Goal: Task Accomplishment & Management: Complete application form

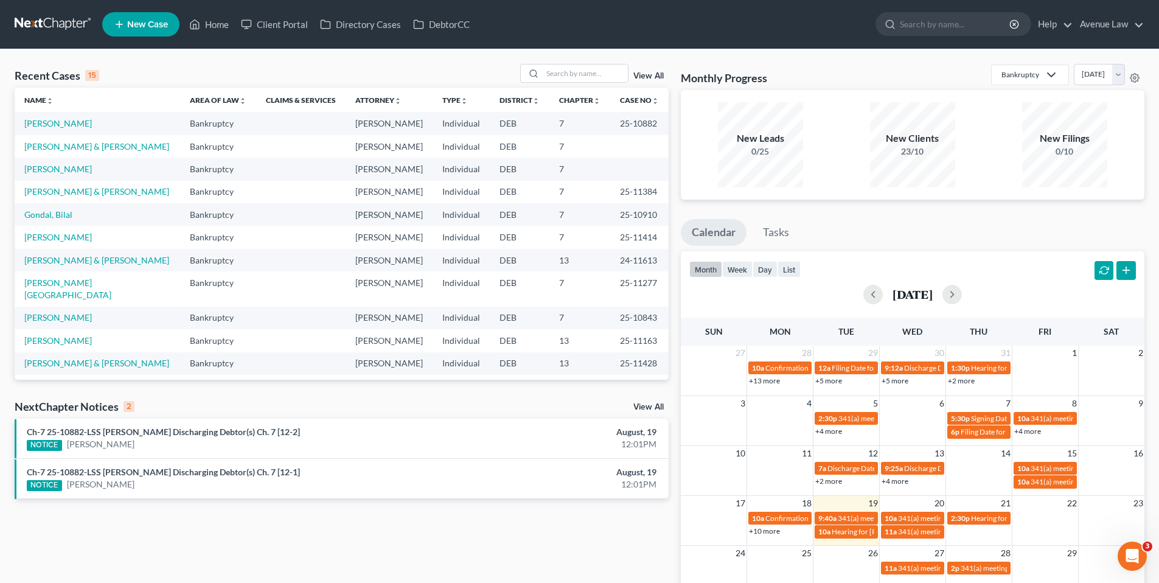
click at [650, 403] on link "View All" at bounding box center [648, 407] width 30 height 9
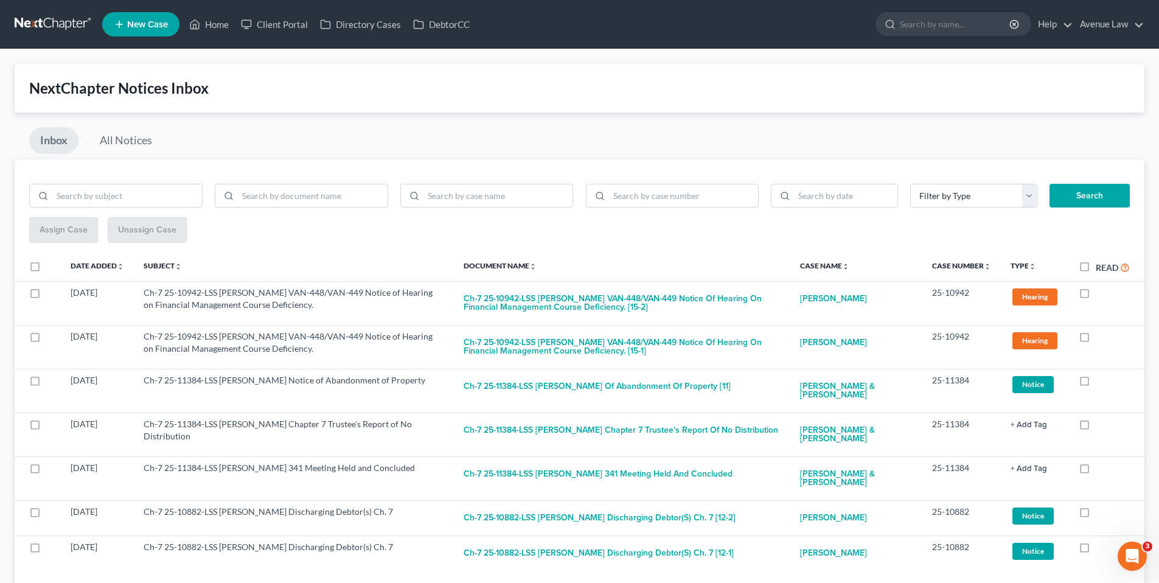
drag, startPoint x: 1086, startPoint y: 268, endPoint x: 1063, endPoint y: 246, distance: 31.4
click at [1096, 268] on label "Read" at bounding box center [1113, 267] width 34 height 14
click at [1101, 268] on input "Read" at bounding box center [1105, 264] width 8 height 8
checkbox input "true"
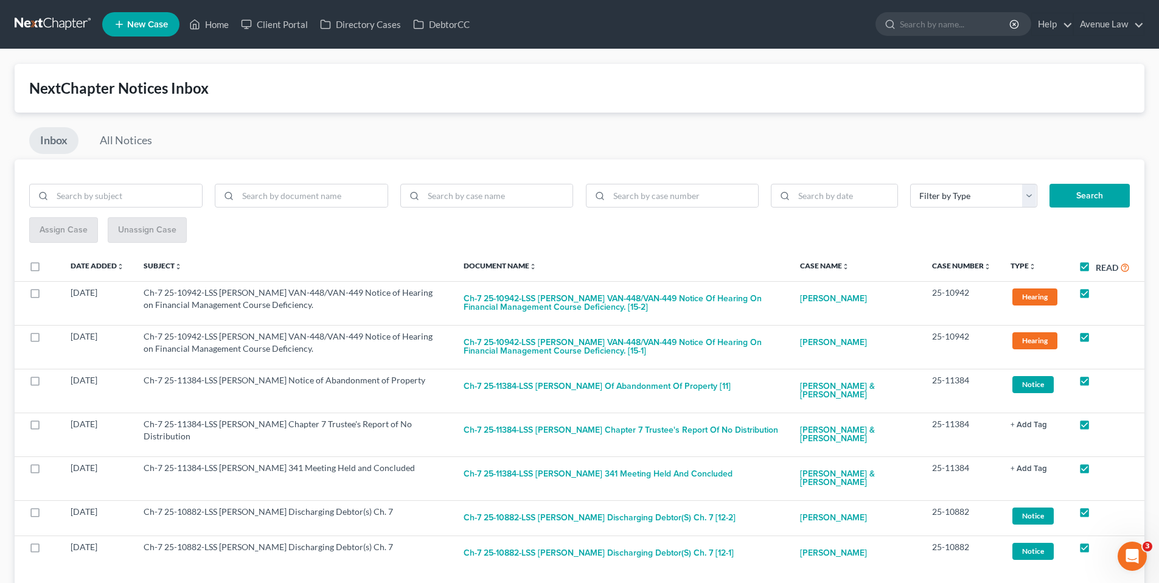
checkbox input "true"
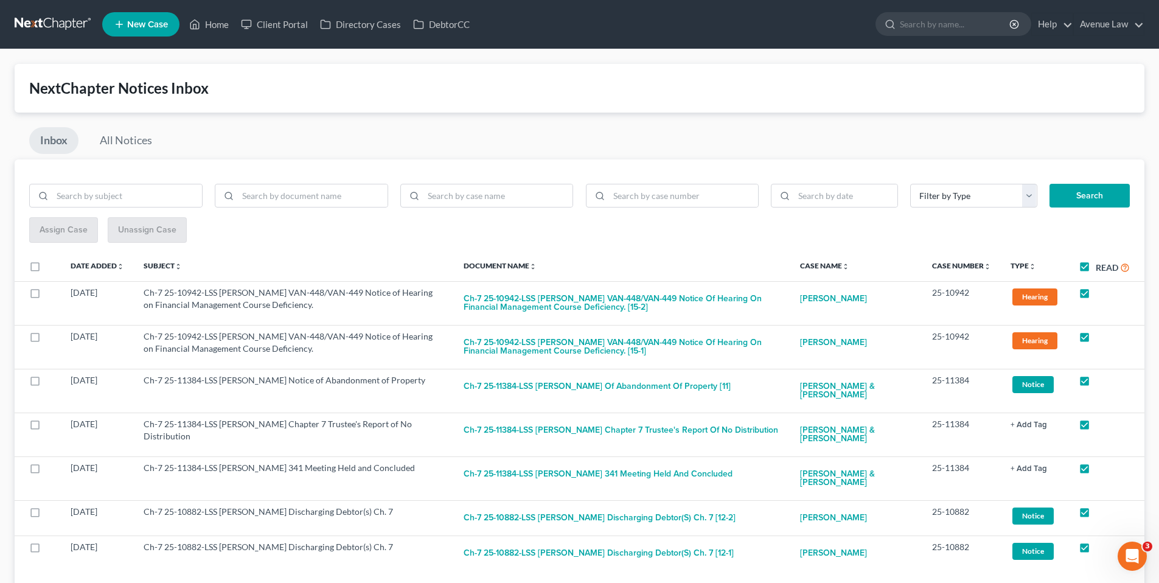
checkbox input "true"
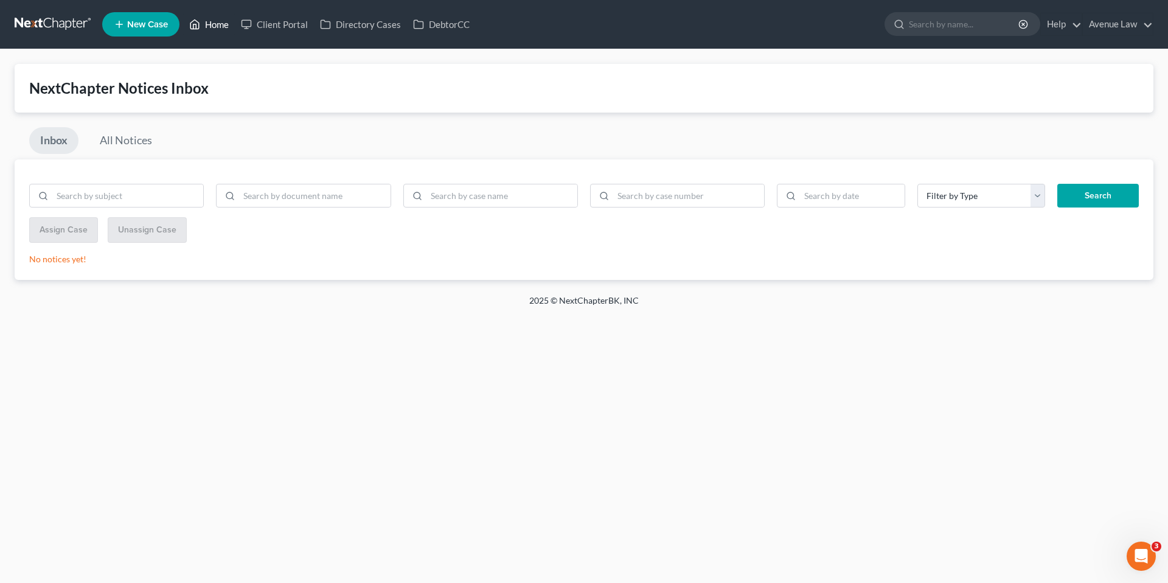
click at [219, 24] on link "Home" at bounding box center [209, 24] width 52 height 22
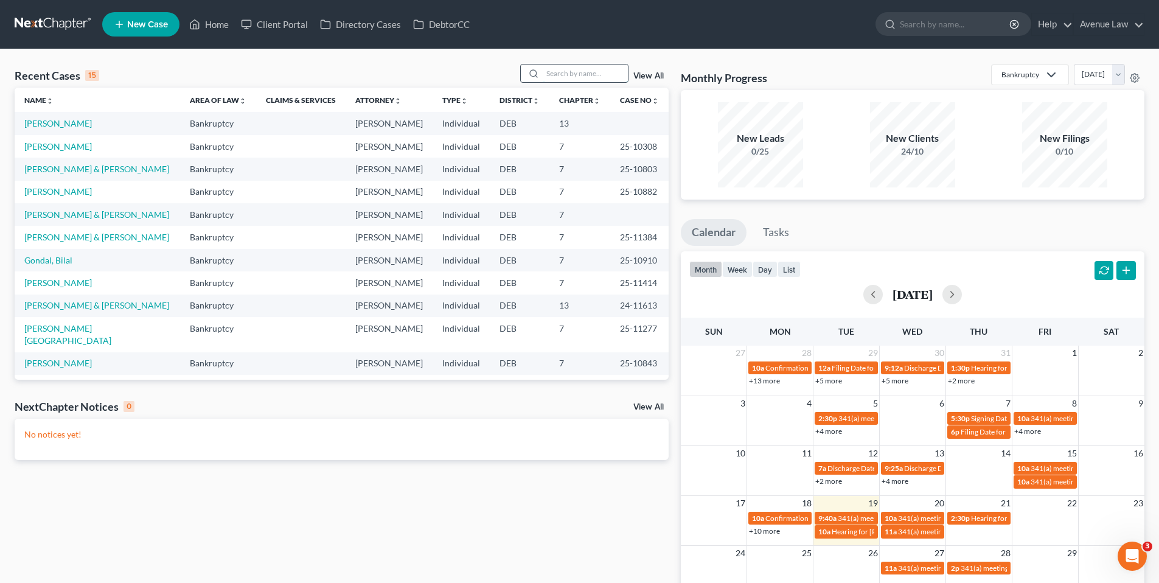
click at [571, 72] on input "search" at bounding box center [585, 73] width 85 height 18
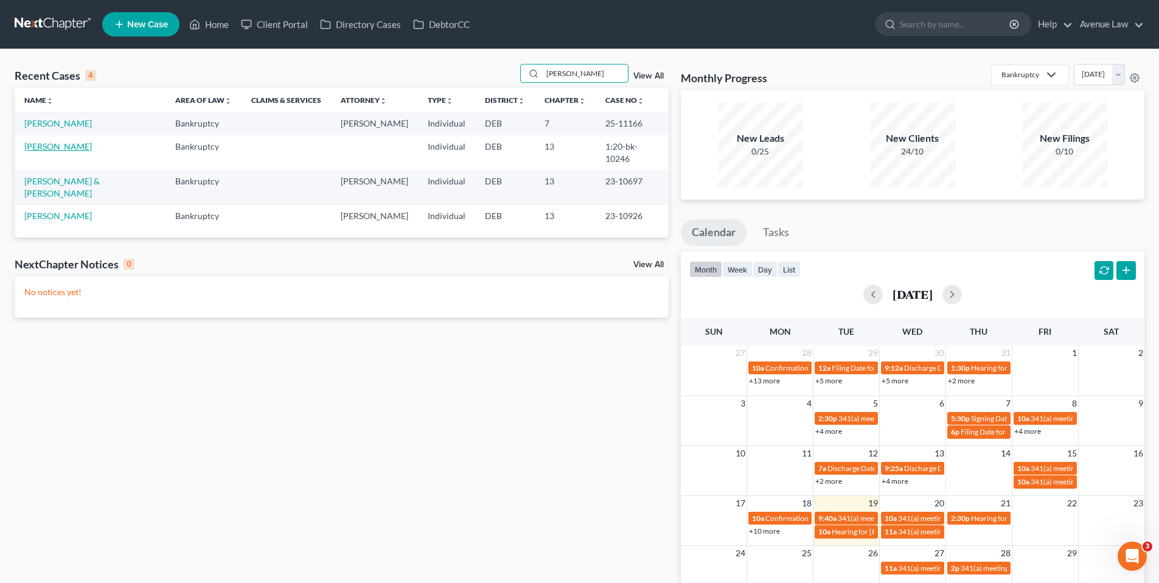
type input "[PERSON_NAME]"
click at [67, 148] on link "[PERSON_NAME]" at bounding box center [58, 146] width 68 height 10
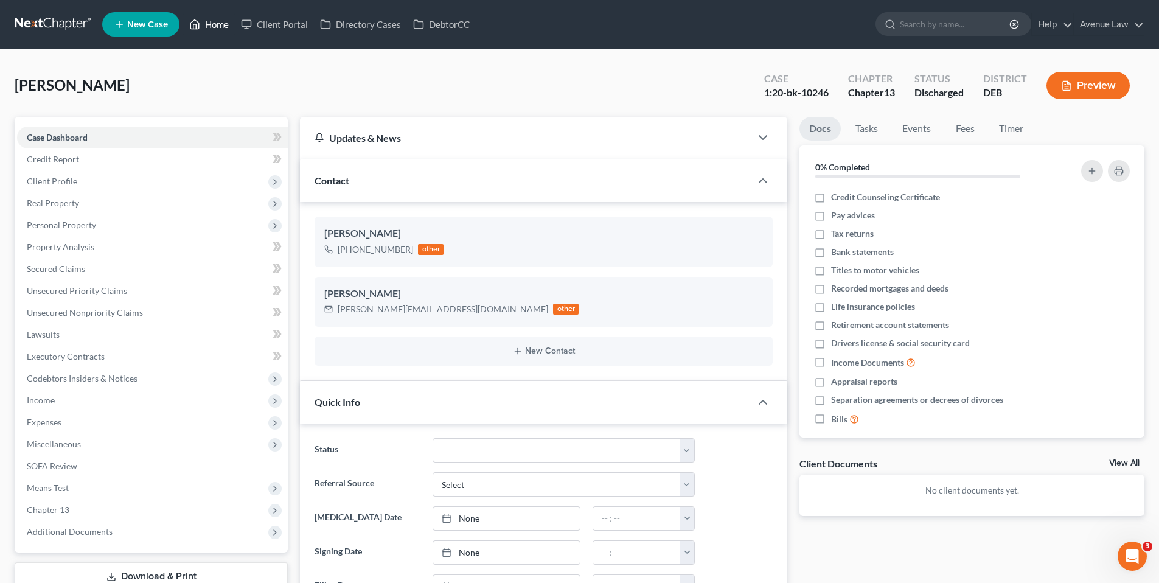
click at [212, 19] on link "Home" at bounding box center [209, 24] width 52 height 22
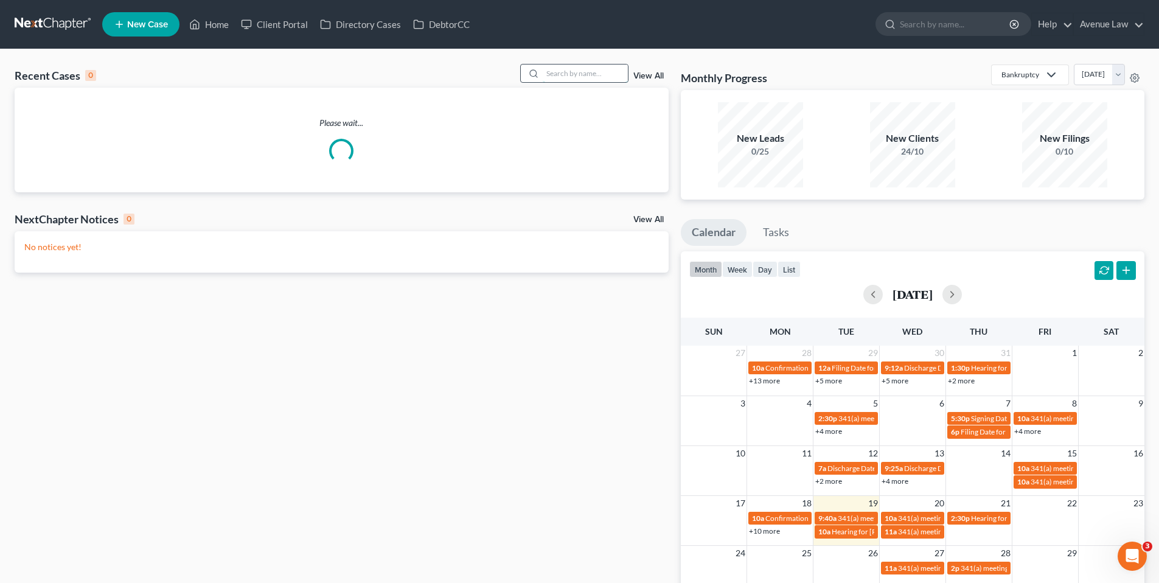
click at [562, 72] on input "search" at bounding box center [585, 73] width 85 height 18
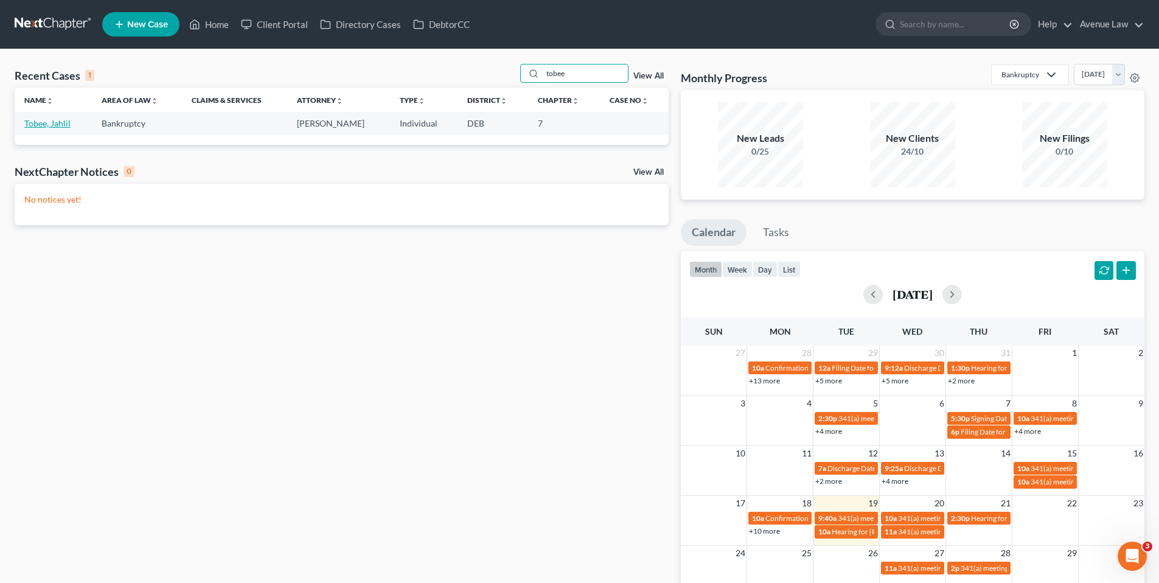
type input "tobee"
click at [36, 123] on link "Tobee, Jahlil" at bounding box center [47, 123] width 46 height 10
select select "0"
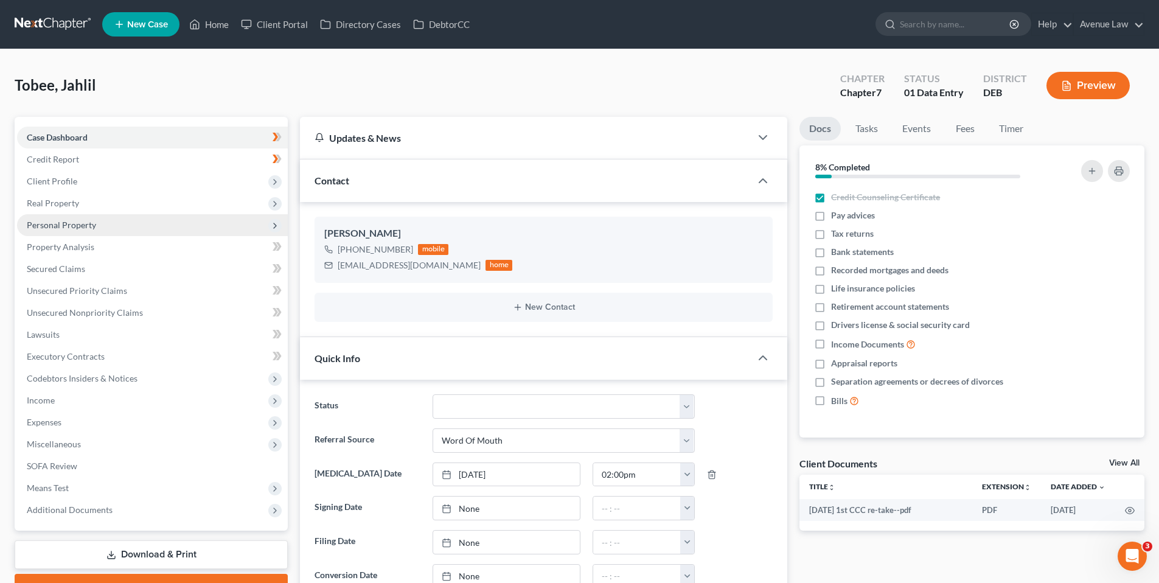
drag, startPoint x: 41, startPoint y: 181, endPoint x: 71, endPoint y: 232, distance: 59.2
click at [41, 181] on span "Client Profile" at bounding box center [52, 181] width 50 height 10
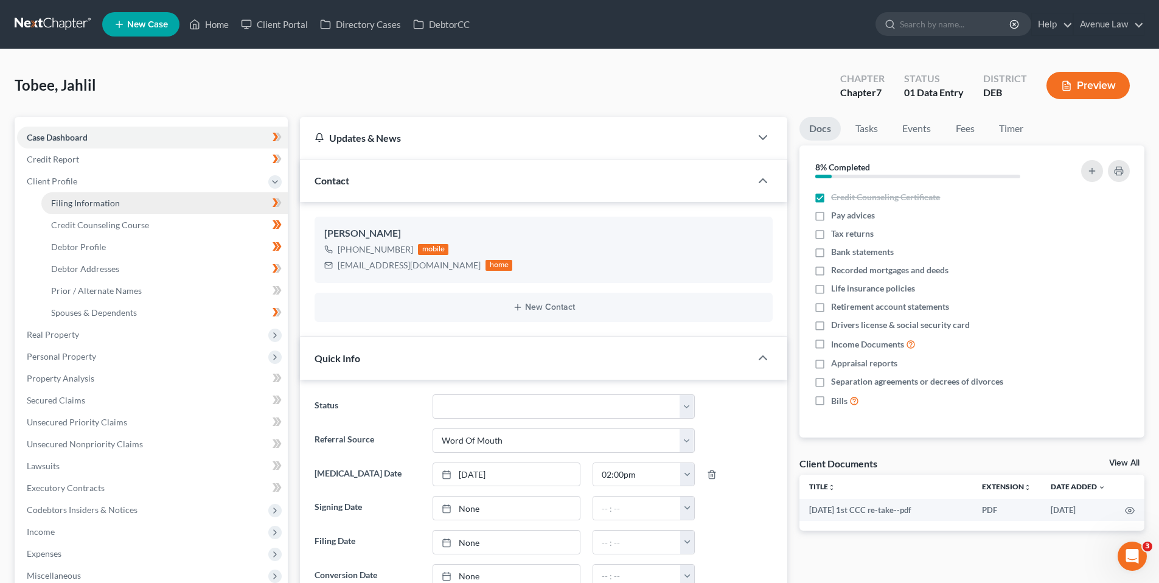
click at [83, 200] on span "Filing Information" at bounding box center [85, 203] width 69 height 10
select select "1"
select select "0"
select select "13"
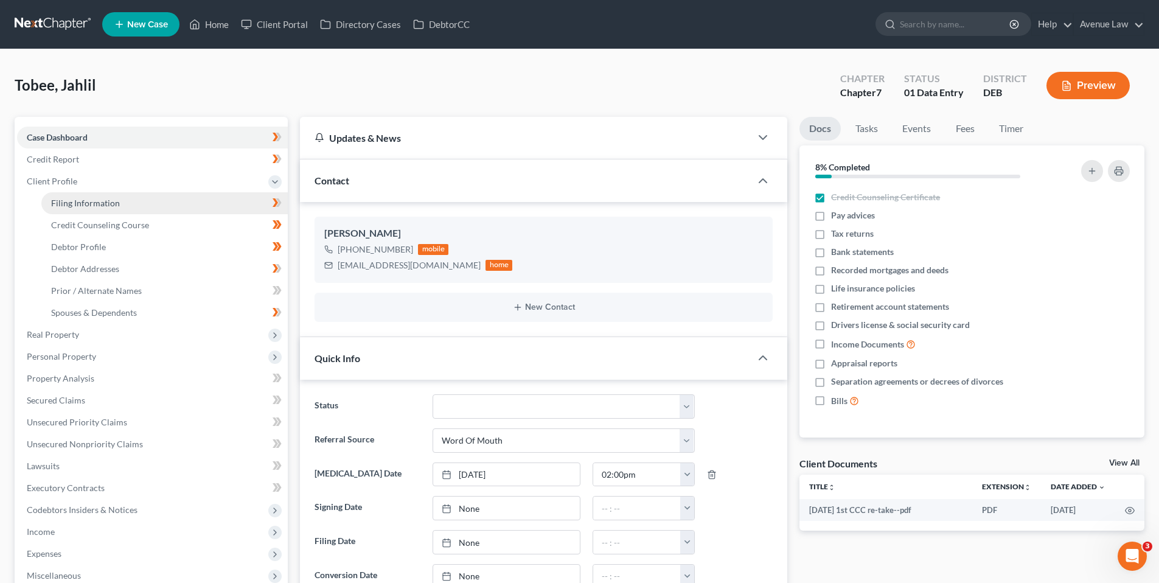
select select "0"
select select "7"
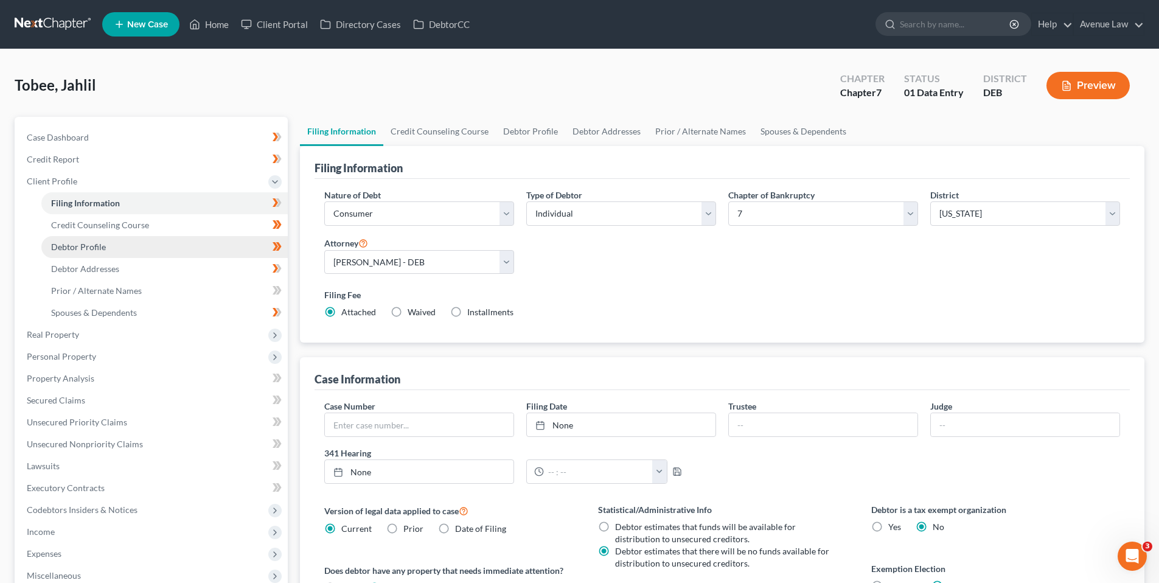
click at [79, 248] on span "Debtor Profile" at bounding box center [78, 247] width 55 height 10
select select "1"
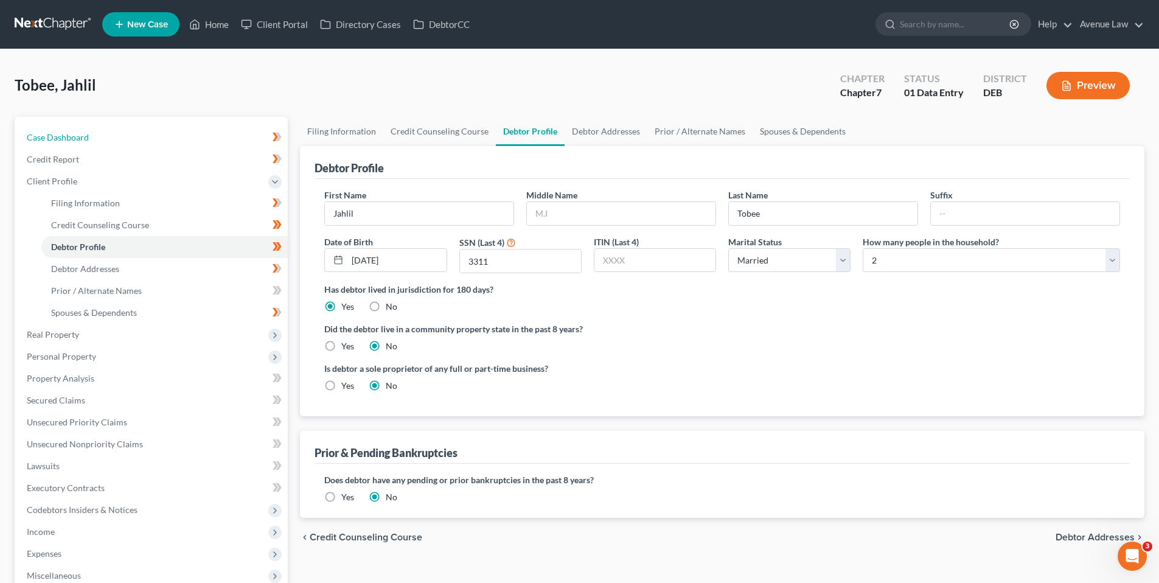
drag, startPoint x: 66, startPoint y: 134, endPoint x: 248, endPoint y: 101, distance: 184.8
click at [66, 134] on span "Case Dashboard" at bounding box center [58, 137] width 62 height 10
select select "0"
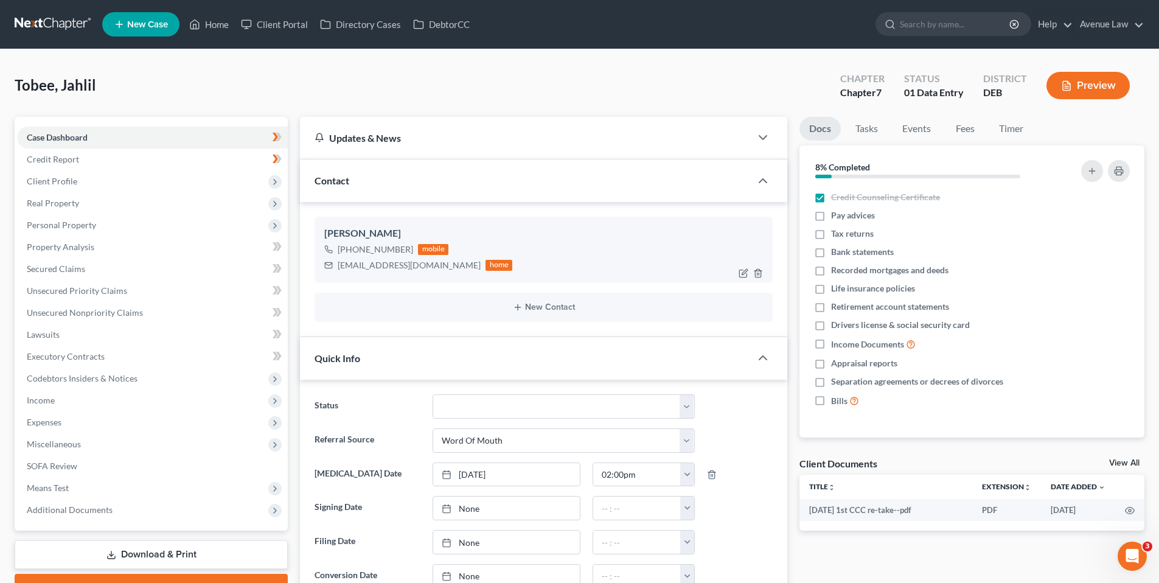
drag, startPoint x: 410, startPoint y: 249, endPoint x: 343, endPoint y: 248, distance: 67.5
click at [343, 248] on div "[PHONE_NUMBER] mobile" at bounding box center [418, 250] width 188 height 16
copy div "[PHONE_NUMBER]"
click at [64, 159] on span "Credit Report" at bounding box center [53, 159] width 52 height 10
click at [66, 179] on span "Client Profile" at bounding box center [52, 181] width 50 height 10
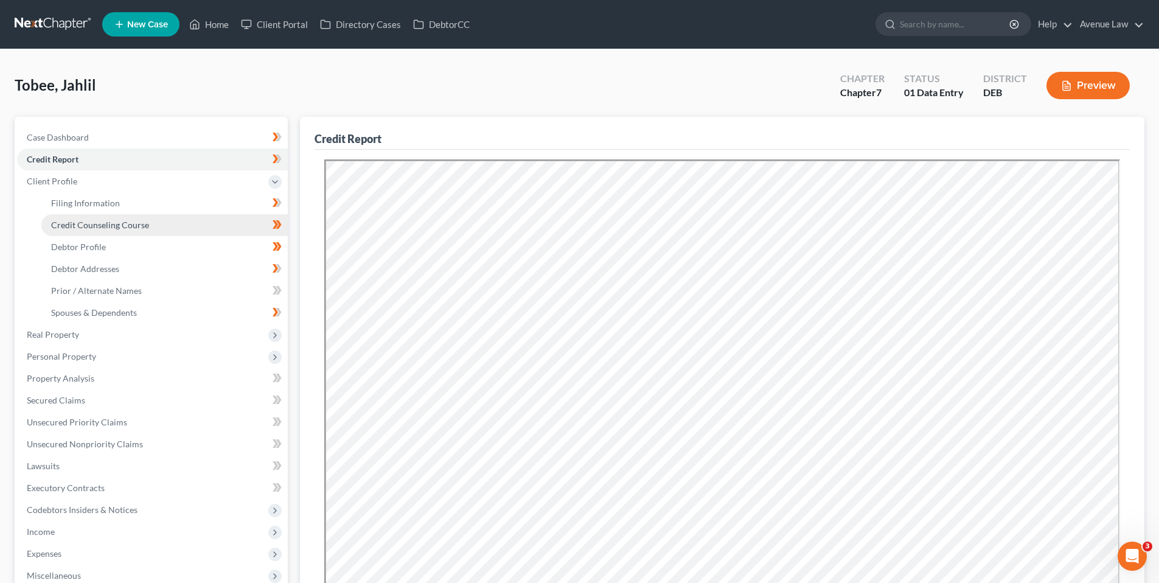
click at [81, 225] on span "Credit Counseling Course" at bounding box center [100, 225] width 98 height 10
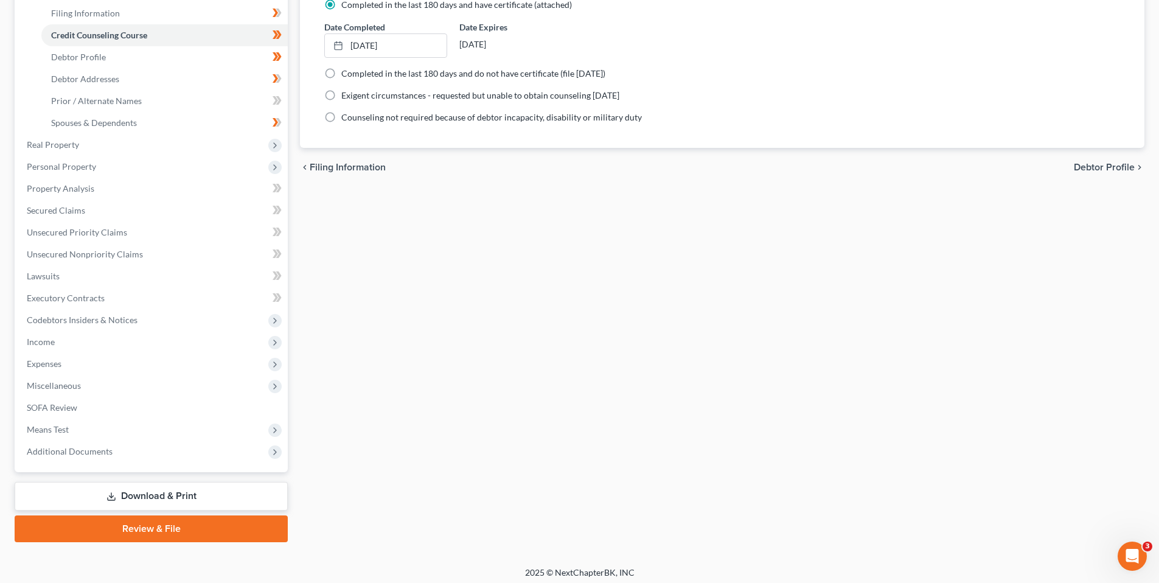
scroll to position [195, 0]
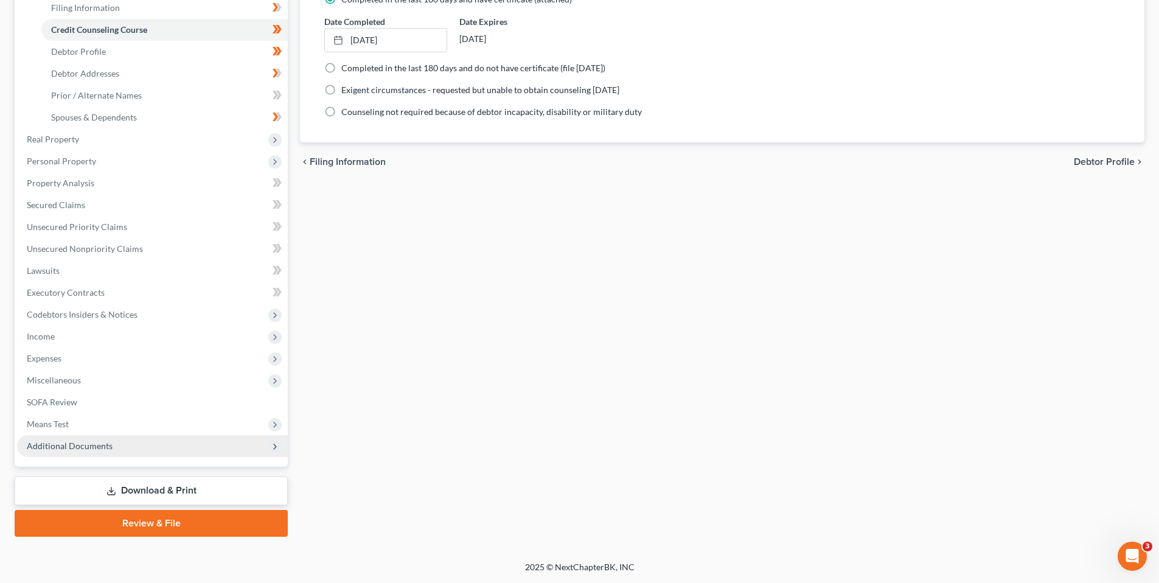
click at [58, 442] on span "Additional Documents" at bounding box center [70, 445] width 86 height 10
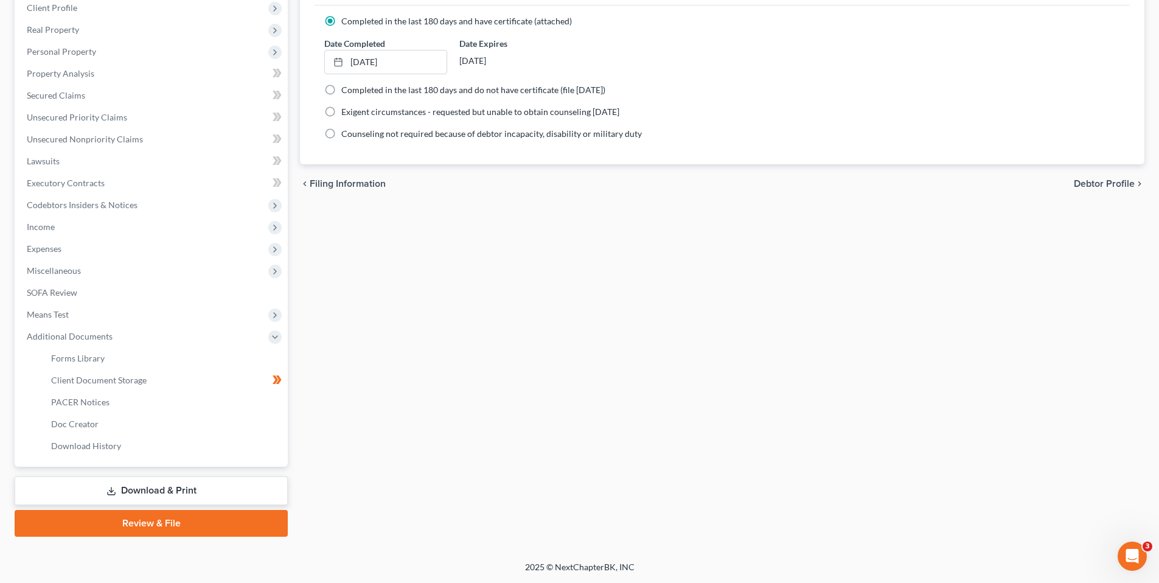
scroll to position [173, 0]
click at [86, 381] on span "Client Document Storage" at bounding box center [99, 380] width 96 height 10
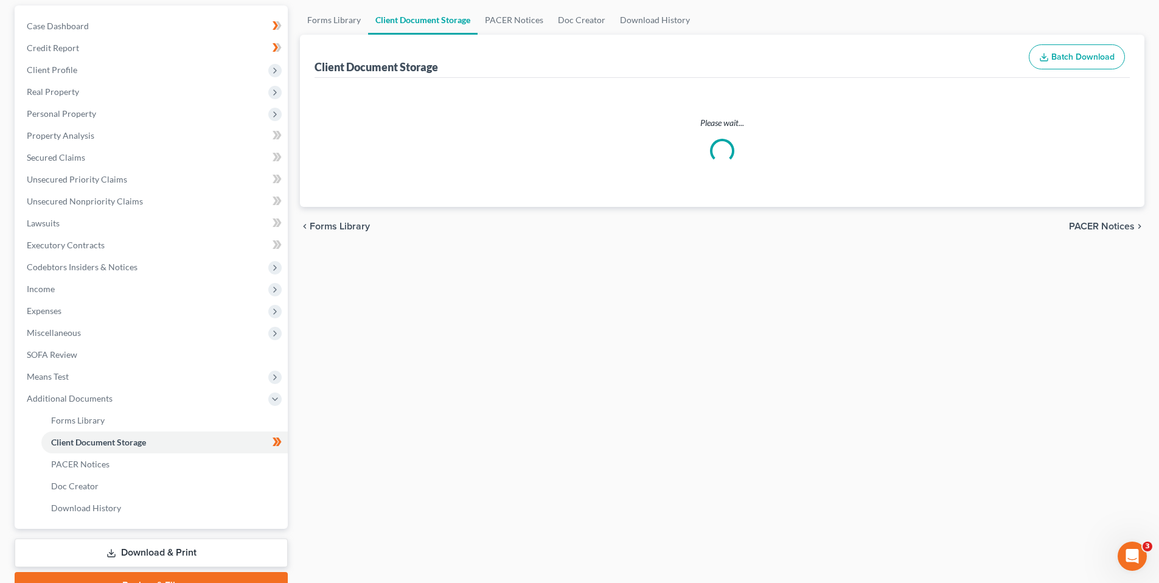
select select "5"
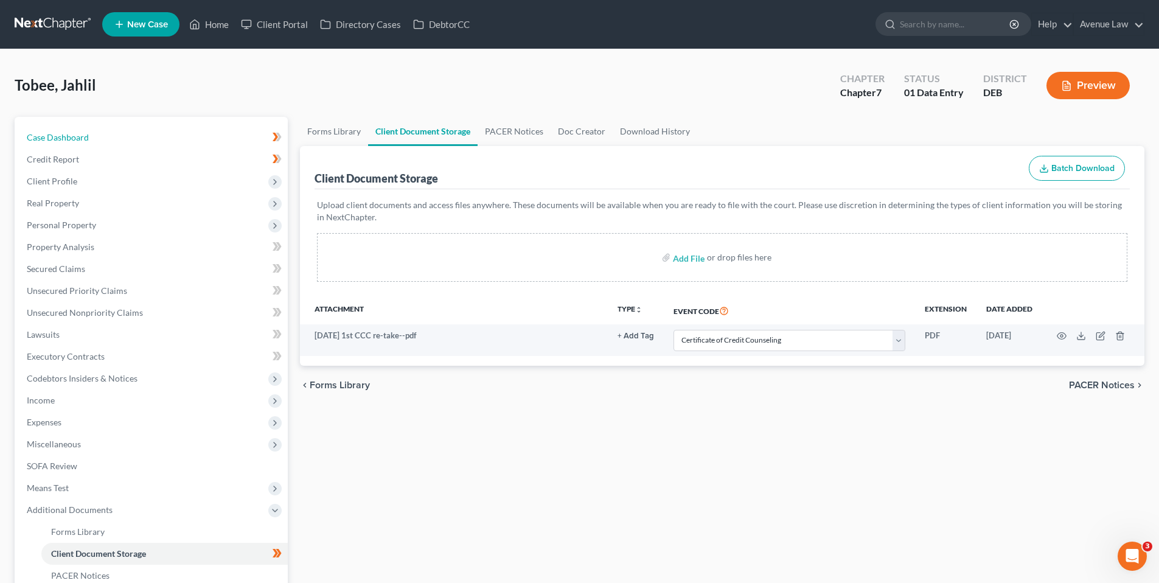
drag, startPoint x: 63, startPoint y: 138, endPoint x: 0, endPoint y: 144, distance: 63.0
click at [63, 138] on span "Case Dashboard" at bounding box center [58, 137] width 62 height 10
select select "0"
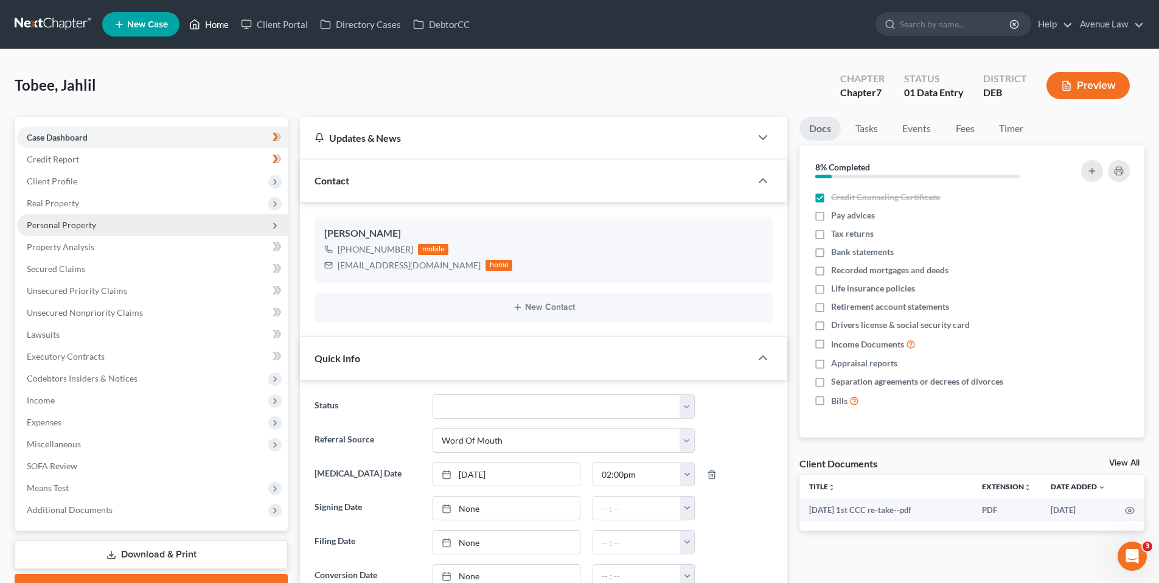
drag, startPoint x: 217, startPoint y: 30, endPoint x: 33, endPoint y: 216, distance: 261.6
click at [217, 30] on link "Home" at bounding box center [209, 24] width 52 height 22
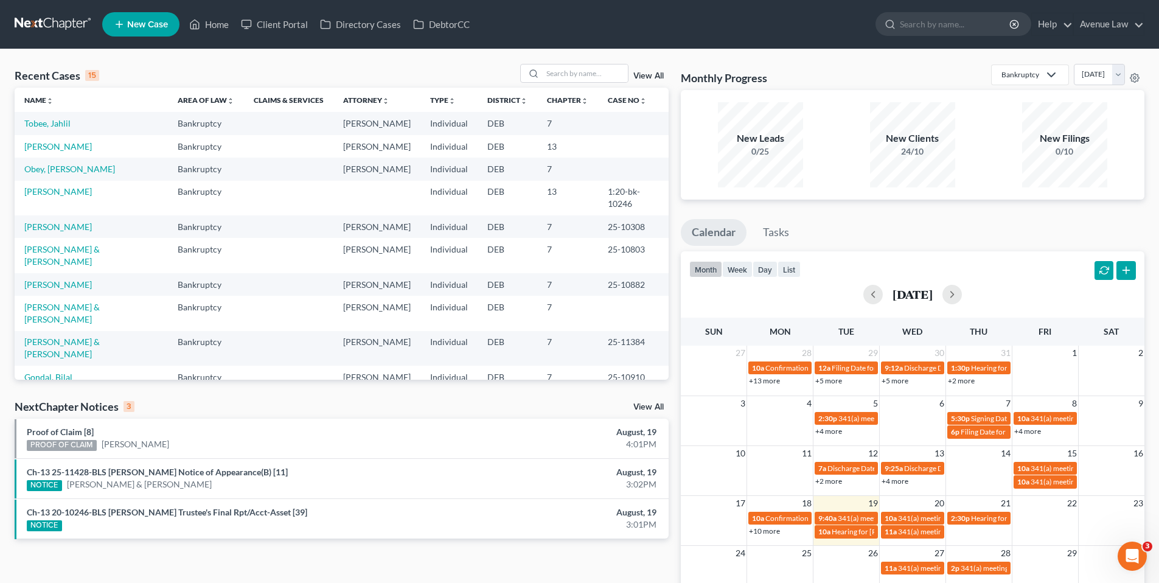
scroll to position [61, 0]
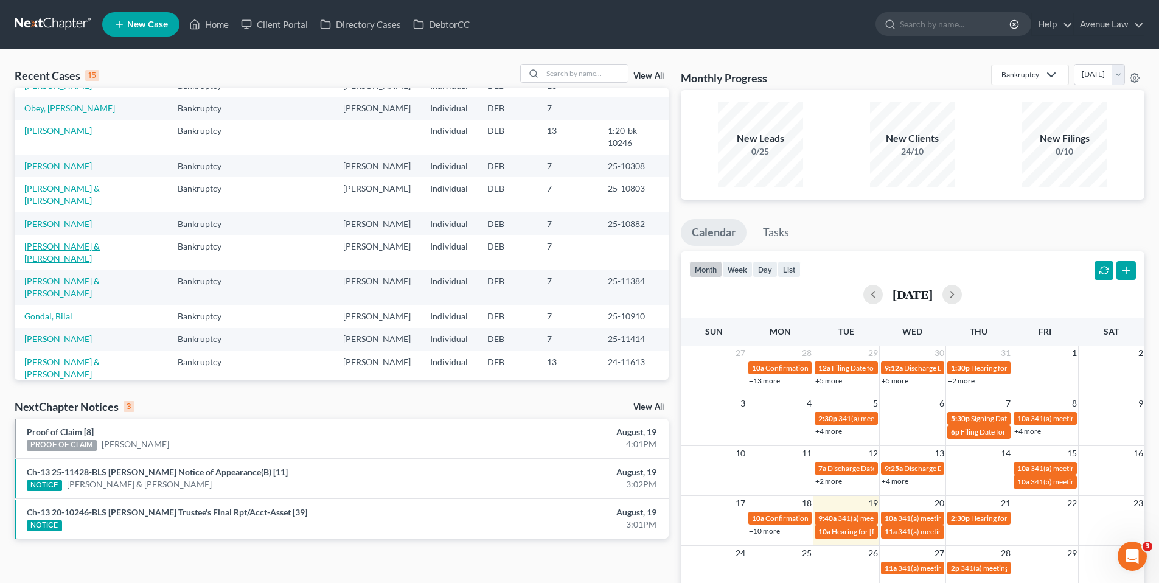
click at [74, 263] on link "[PERSON_NAME] & [PERSON_NAME]" at bounding box center [61, 252] width 75 height 23
select select "0"
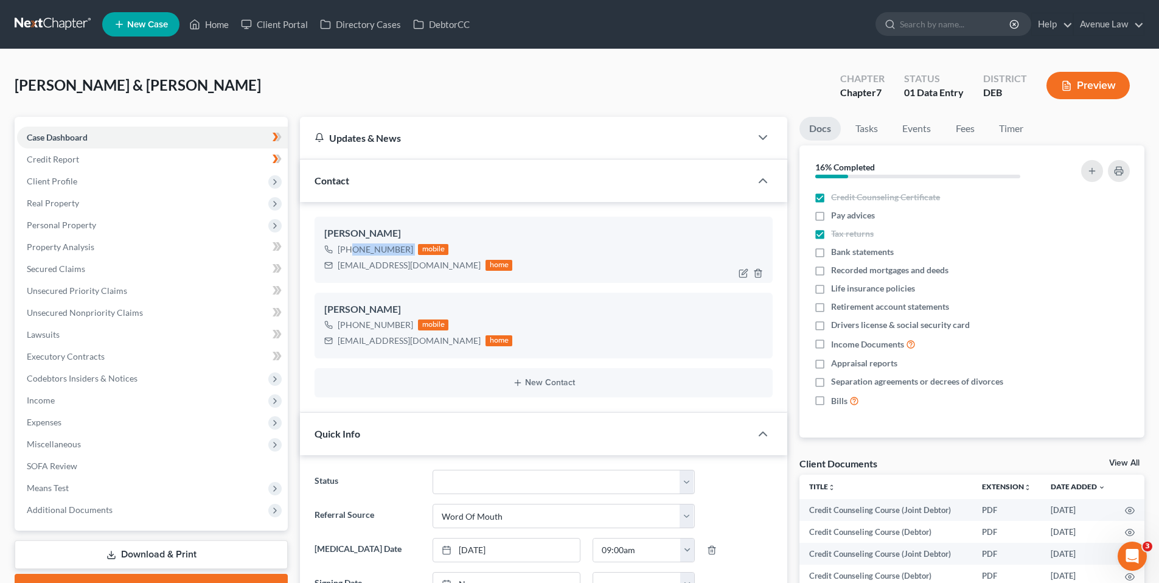
drag, startPoint x: 411, startPoint y: 247, endPoint x: 350, endPoint y: 254, distance: 61.3
click at [350, 254] on div "[PHONE_NUMBER] mobile" at bounding box center [418, 250] width 188 height 16
copy div "[PHONE_NUMBER]"
drag, startPoint x: 215, startPoint y: 21, endPoint x: 10, endPoint y: 347, distance: 385.7
click at [215, 21] on link "Home" at bounding box center [209, 24] width 52 height 22
